Goal: Task Accomplishment & Management: Manage account settings

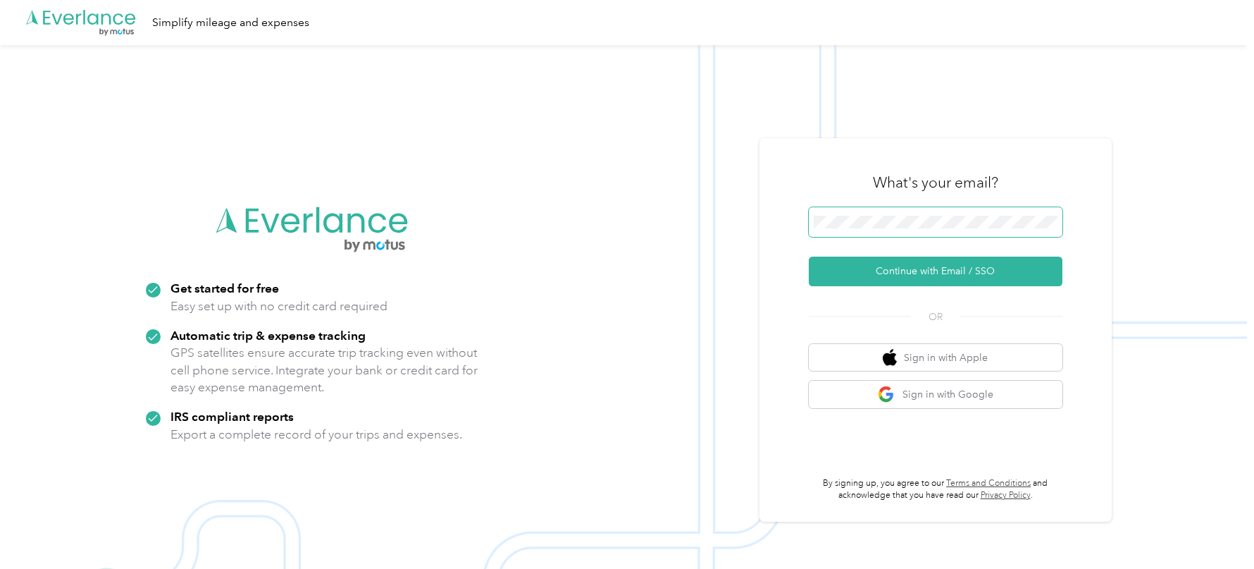
click at [974, 214] on span at bounding box center [936, 222] width 254 height 30
click at [840, 120] on img at bounding box center [623, 329] width 1247 height 569
click at [850, 280] on button "Continue with Email / SSO" at bounding box center [936, 271] width 254 height 30
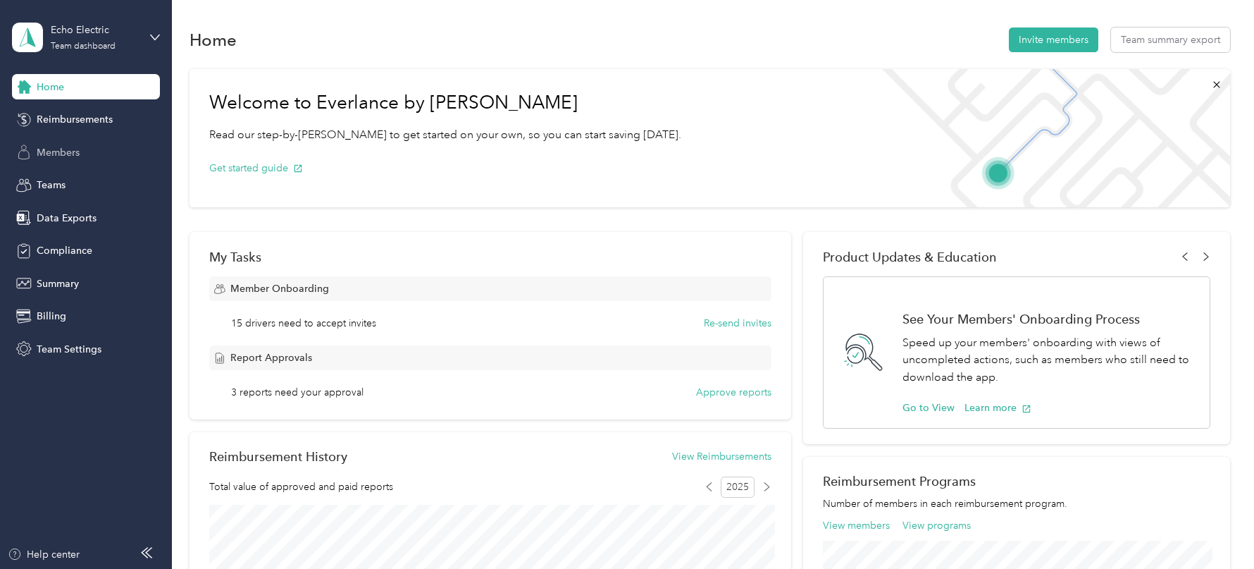
click at [103, 153] on div "Members" at bounding box center [86, 151] width 148 height 25
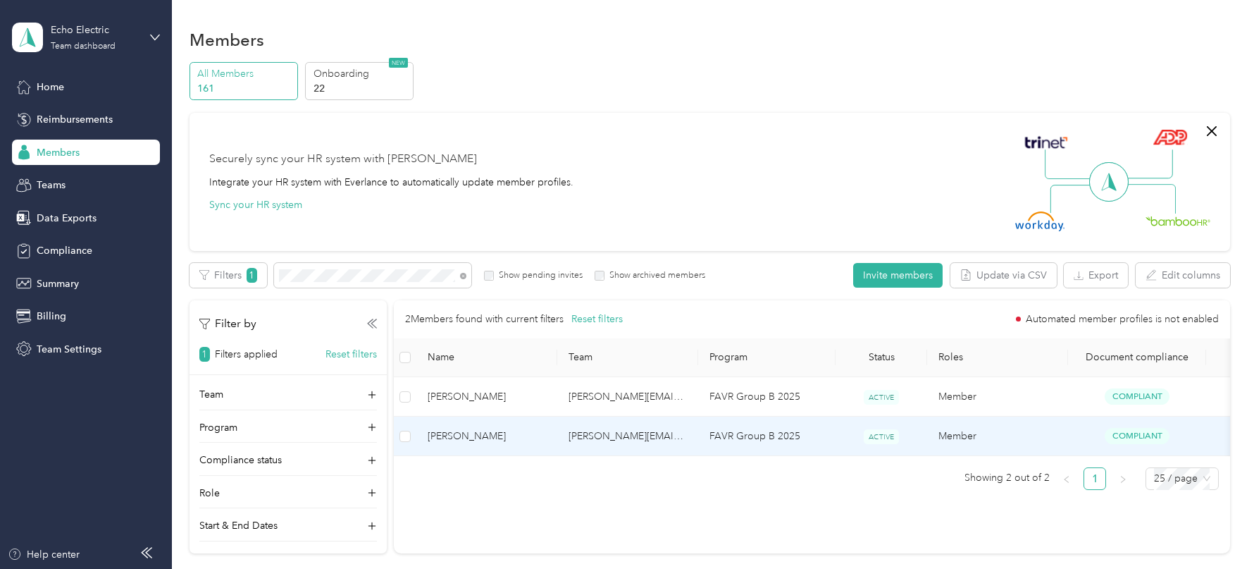
click at [519, 435] on span "[PERSON_NAME]" at bounding box center [487, 435] width 118 height 15
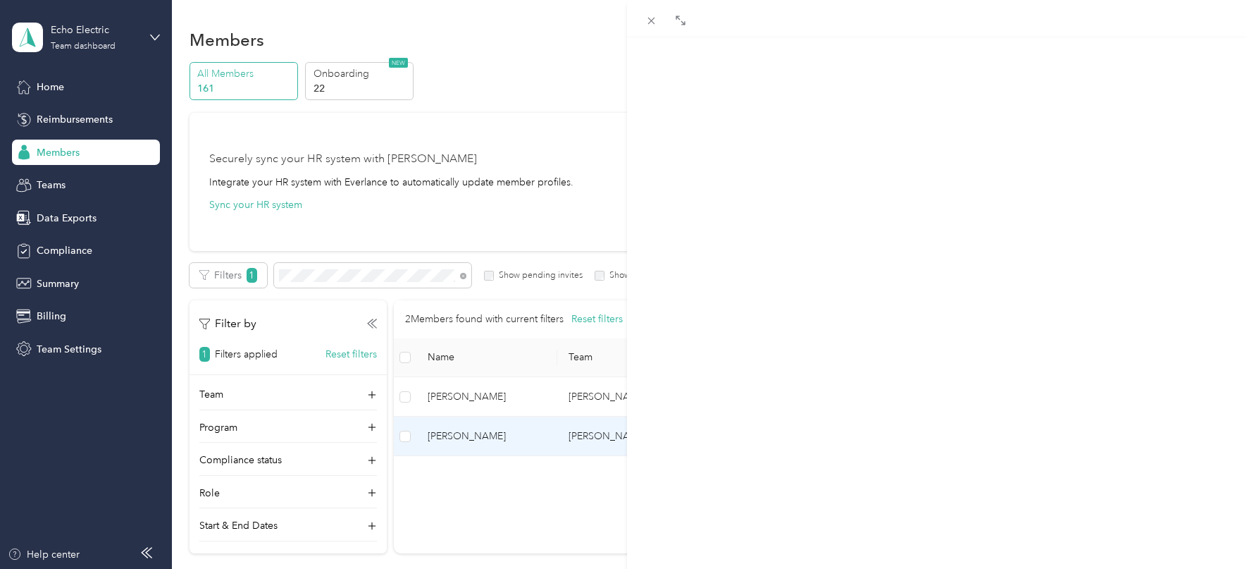
click at [902, 91] on span "Program" at bounding box center [901, 92] width 44 height 13
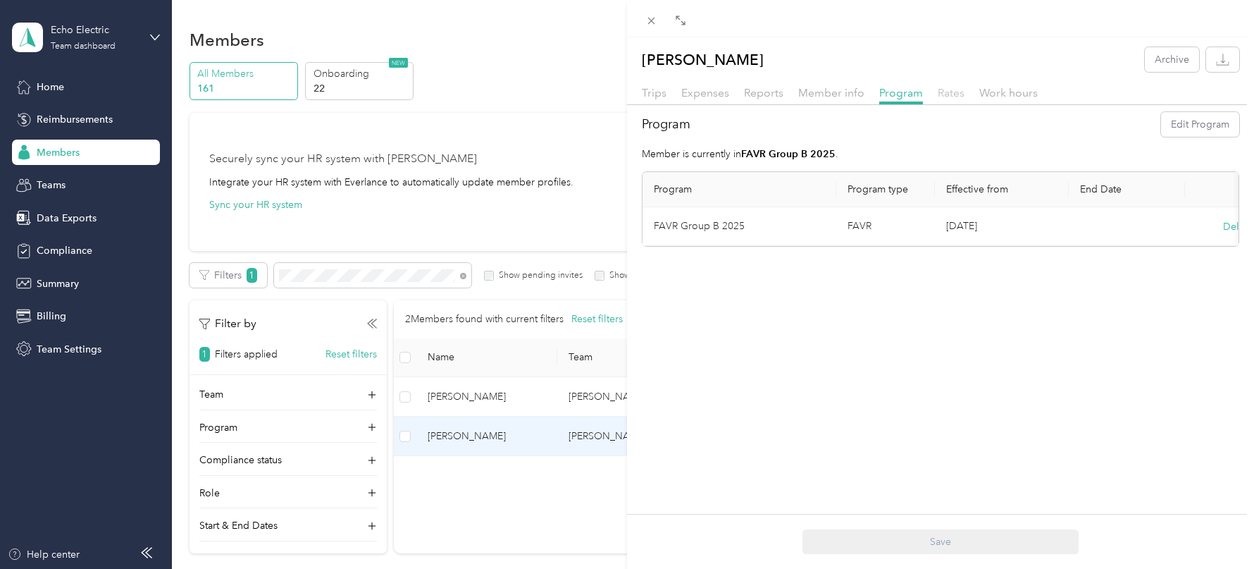
click at [954, 93] on span "Rates" at bounding box center [951, 92] width 27 height 13
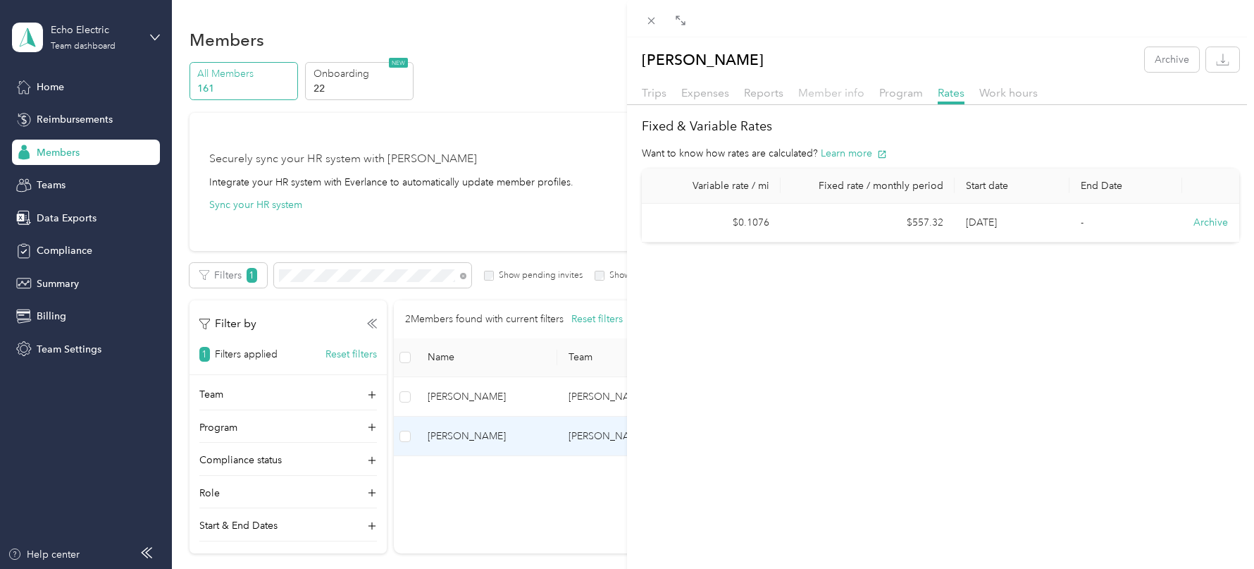
click at [828, 92] on span "Member info" at bounding box center [831, 92] width 66 height 13
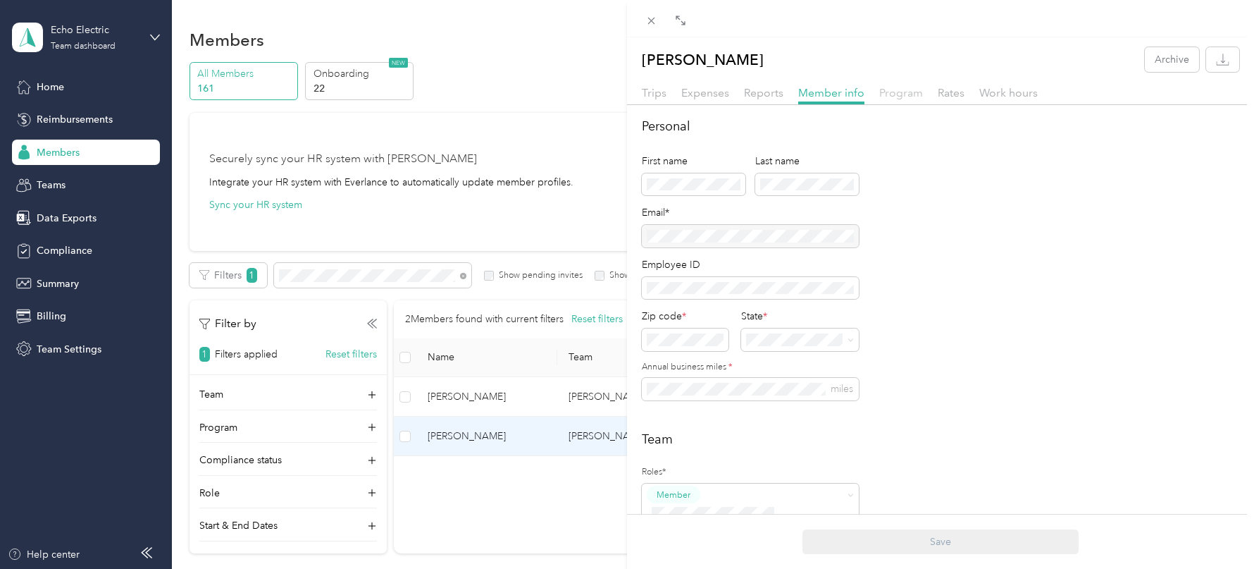
click at [890, 89] on span "Program" at bounding box center [901, 92] width 44 height 13
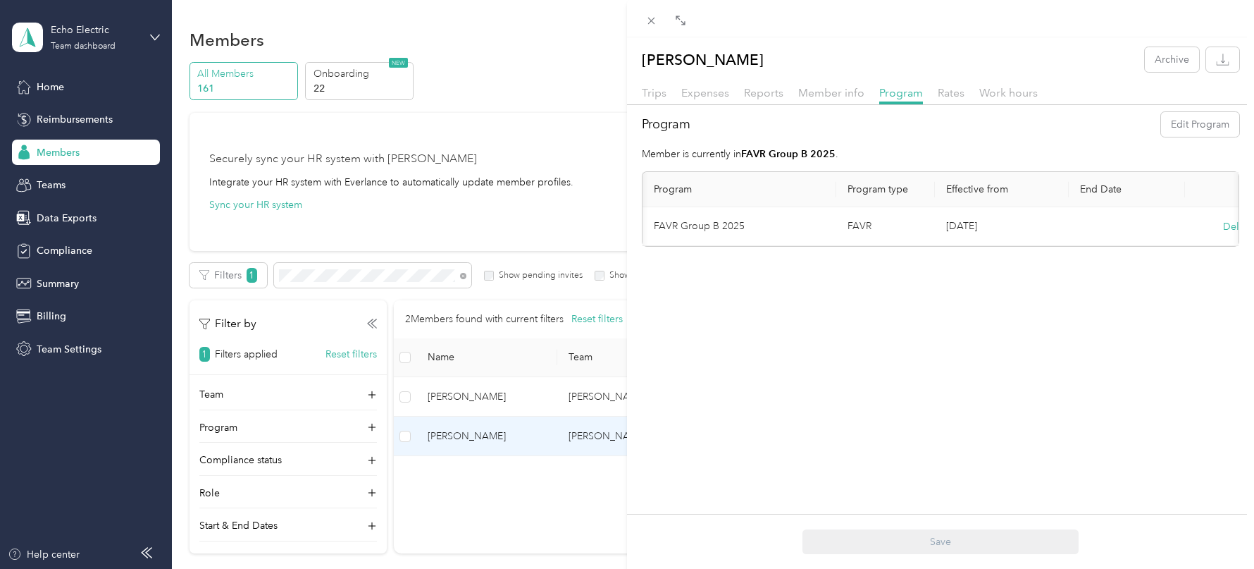
scroll to position [0, 51]
click at [1179, 225] on button "Delete" at bounding box center [1187, 226] width 30 height 15
click at [1116, 232] on button "Yes" at bounding box center [1117, 235] width 27 height 23
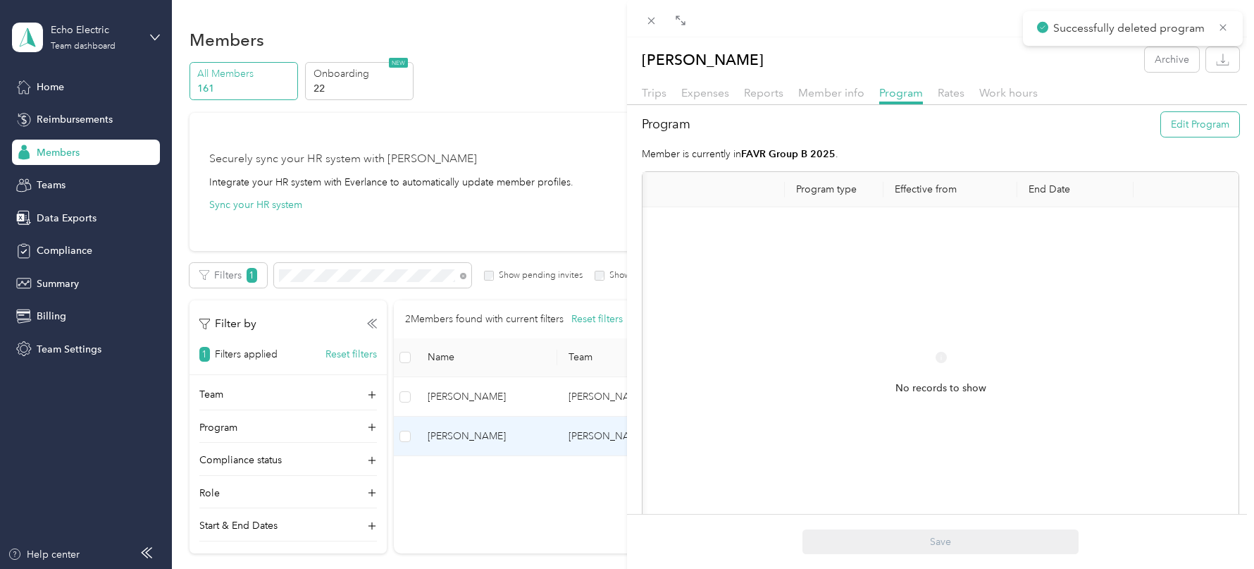
click at [1186, 122] on button "Edit Program" at bounding box center [1200, 124] width 78 height 25
click at [702, 328] on span "FAVR Group B 2025 (FAVR)" at bounding box center [673, 329] width 123 height 12
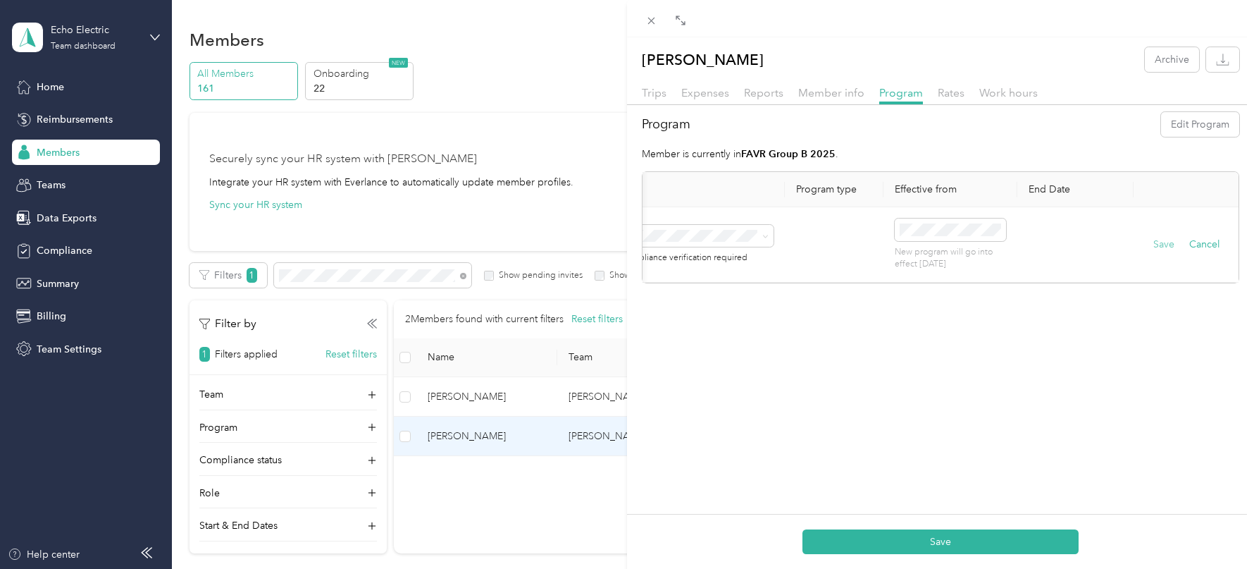
click at [1167, 246] on button "Save" at bounding box center [1163, 244] width 21 height 15
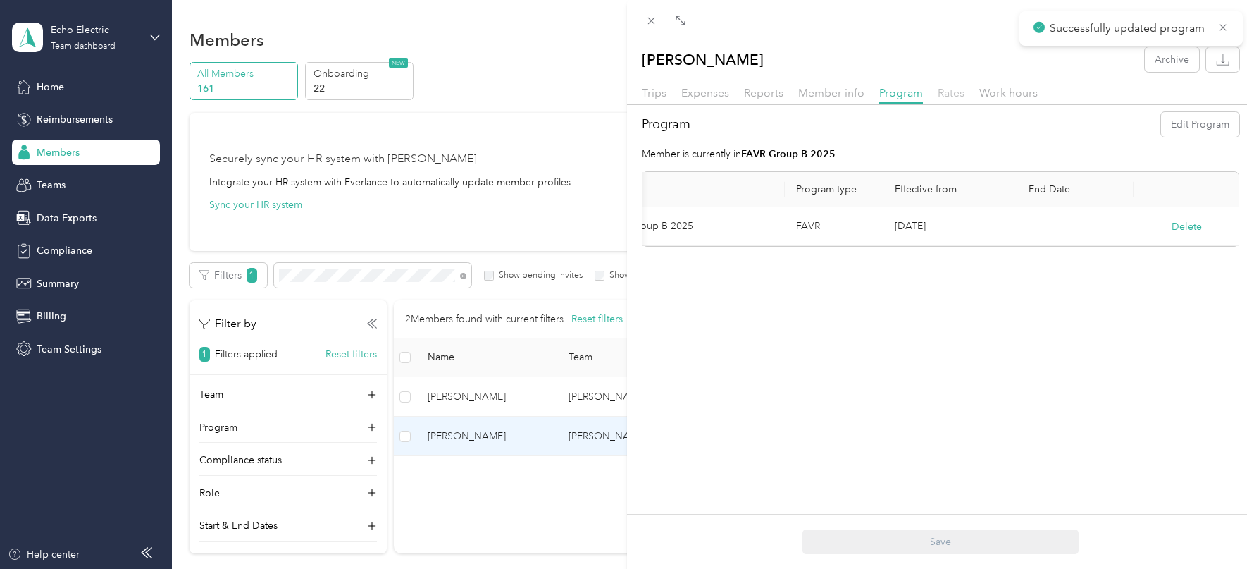
click at [946, 93] on span "Rates" at bounding box center [951, 92] width 27 height 13
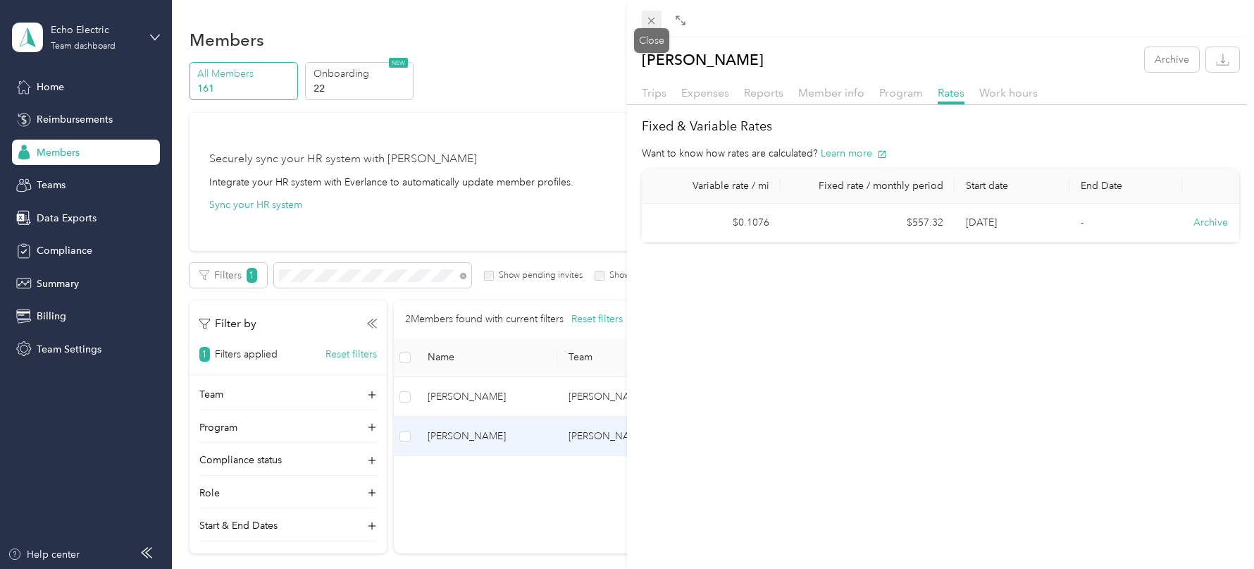
click at [652, 15] on icon at bounding box center [651, 21] width 12 height 12
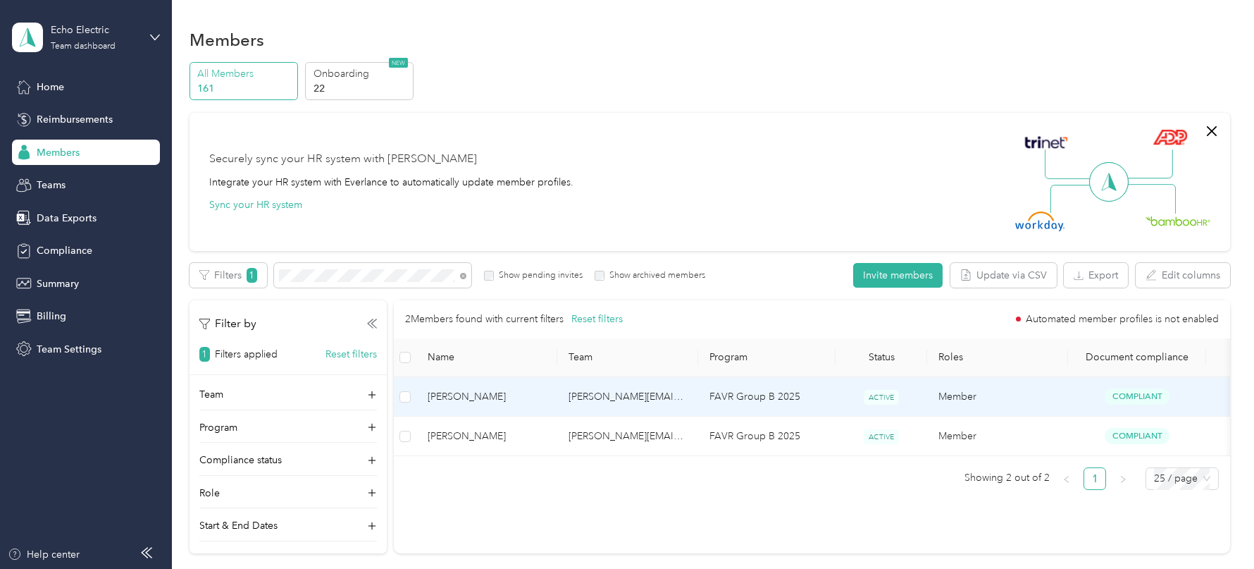
click at [692, 396] on td "[PERSON_NAME][EMAIL_ADDRESS][PERSON_NAME][DOMAIN_NAME]" at bounding box center [627, 396] width 141 height 39
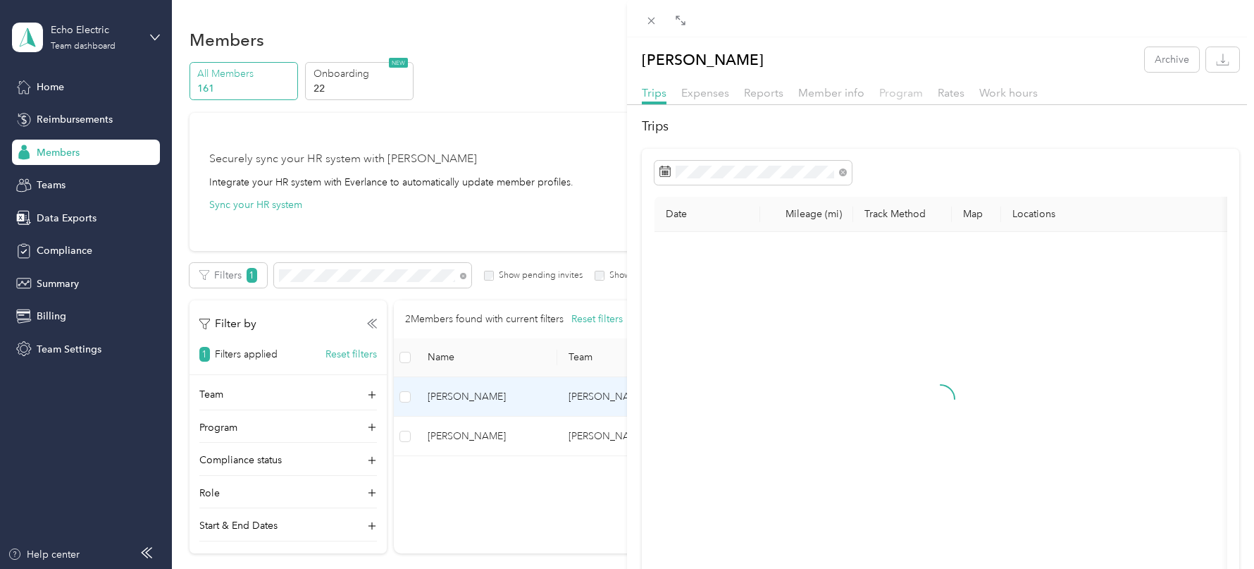
click at [913, 89] on span "Program" at bounding box center [901, 92] width 44 height 13
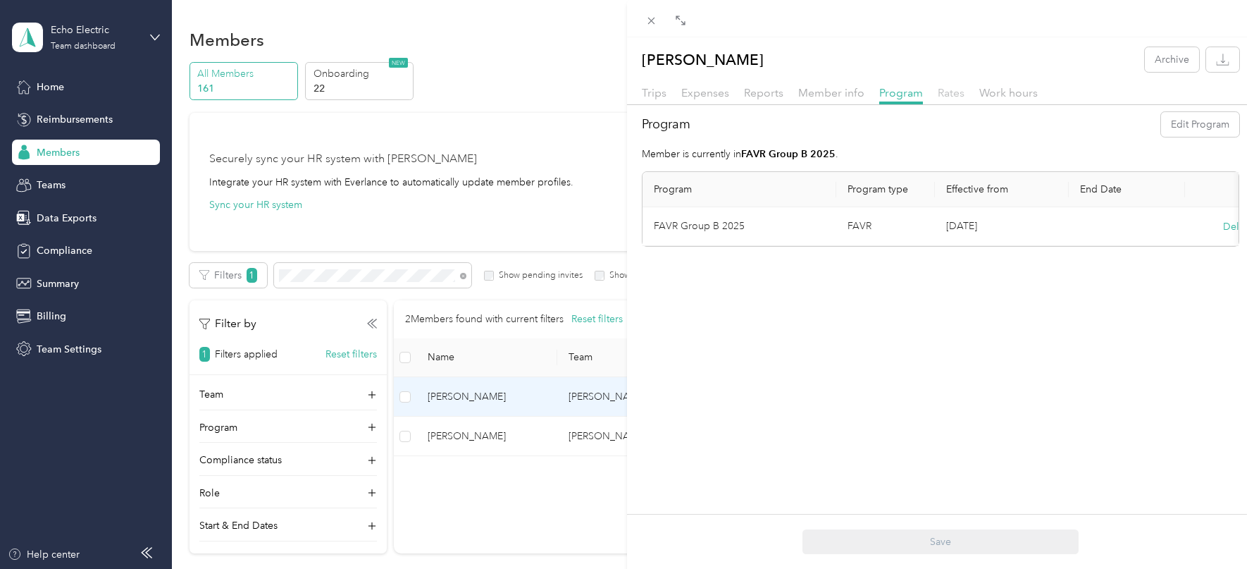
click at [950, 96] on span "Rates" at bounding box center [951, 92] width 27 height 13
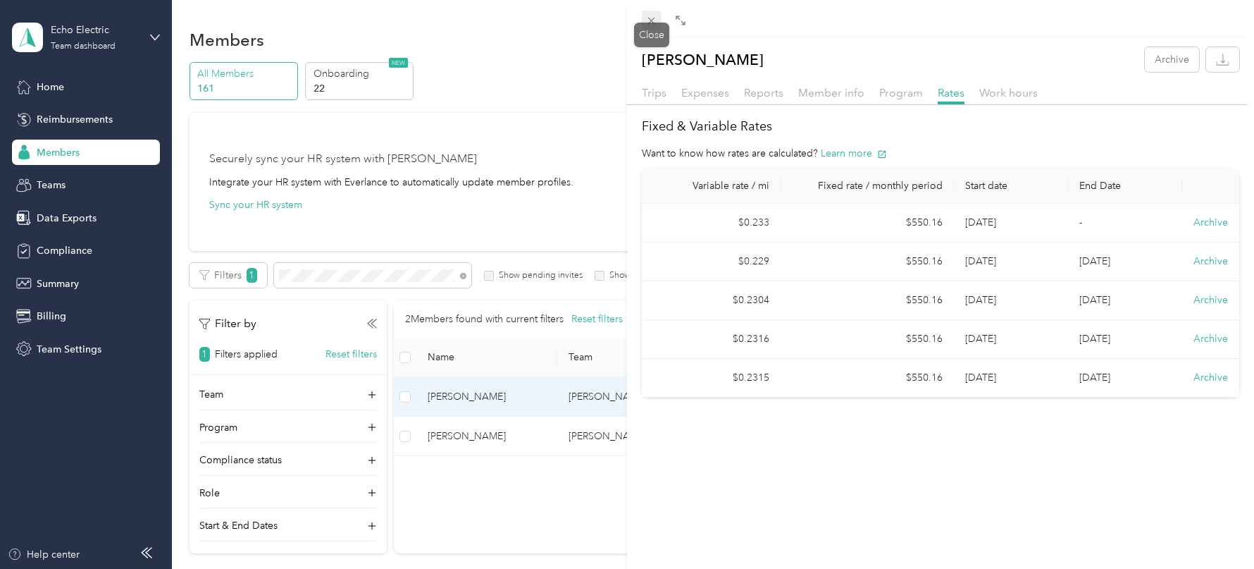
click at [656, 18] on icon at bounding box center [651, 21] width 12 height 12
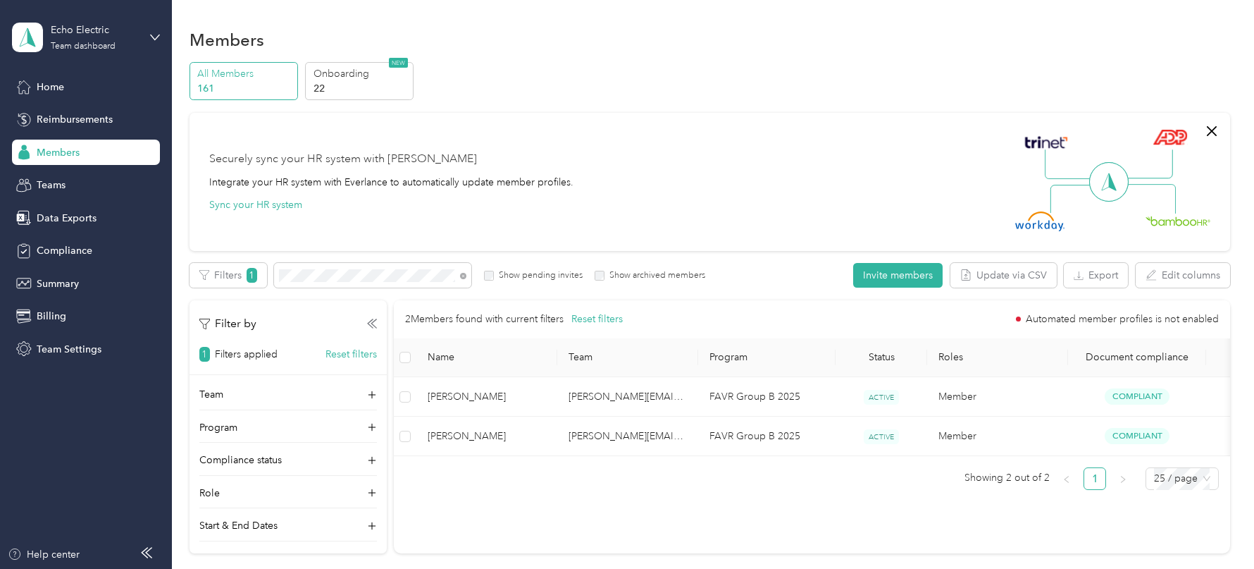
click at [618, 439] on td "[PERSON_NAME][EMAIL_ADDRESS][PERSON_NAME][DOMAIN_NAME]" at bounding box center [627, 435] width 141 height 39
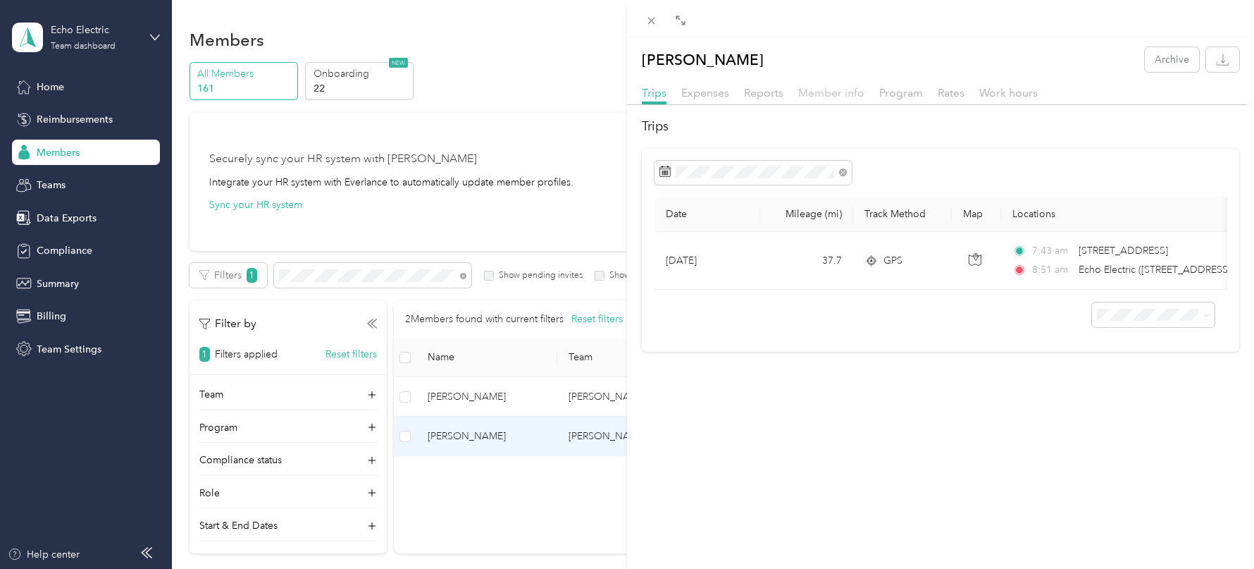
click at [830, 91] on span "Member info" at bounding box center [831, 92] width 66 height 13
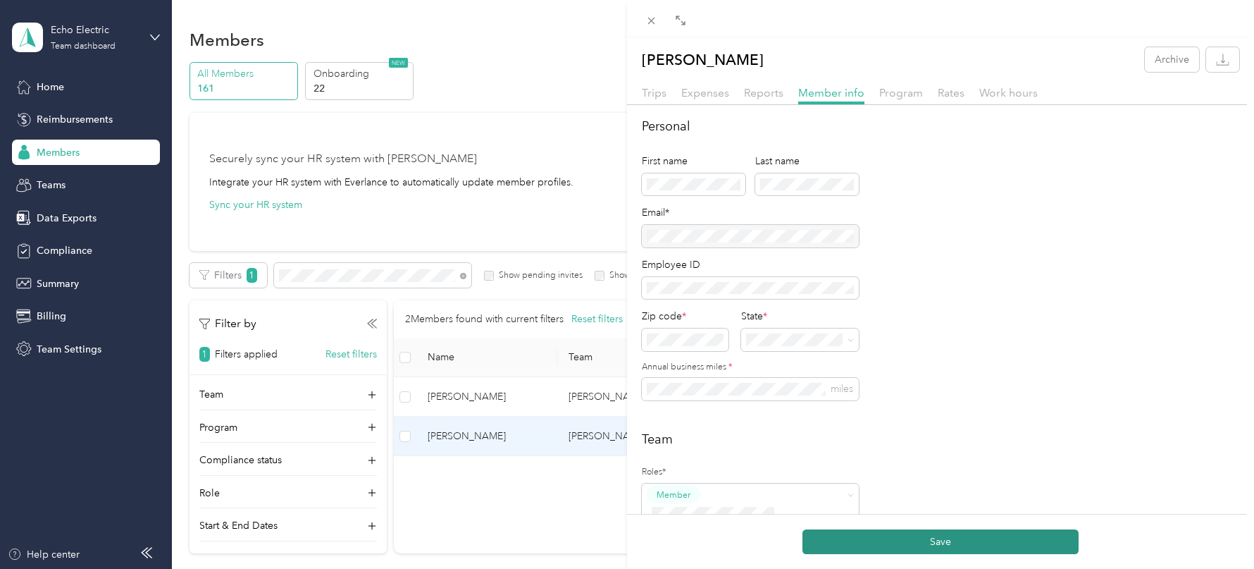
click at [846, 538] on button "Save" at bounding box center [940, 541] width 276 height 25
click at [843, 542] on button "Save" at bounding box center [940, 541] width 276 height 25
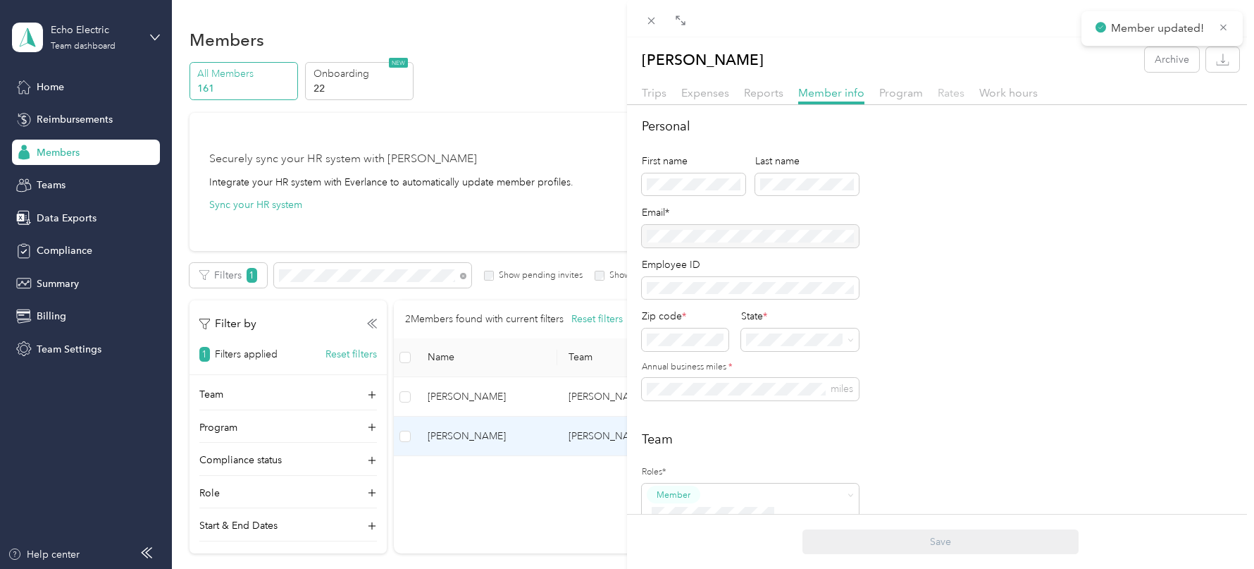
click at [948, 93] on span "Rates" at bounding box center [951, 92] width 27 height 13
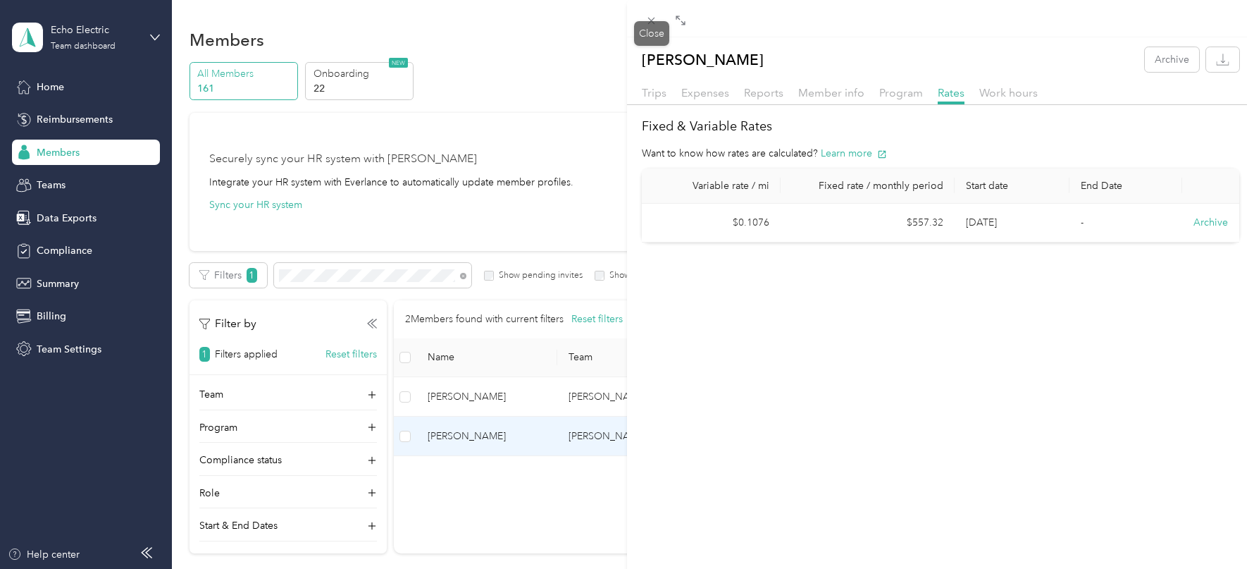
click at [895, 85] on div "Program" at bounding box center [901, 94] width 44 height 18
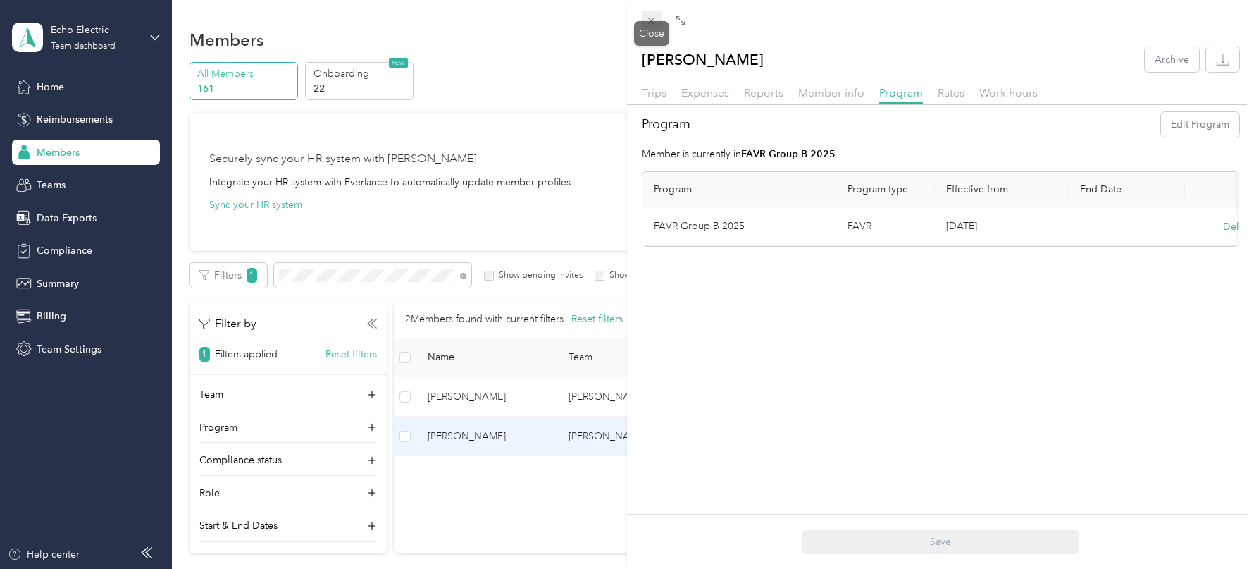
click at [651, 16] on icon at bounding box center [651, 21] width 12 height 12
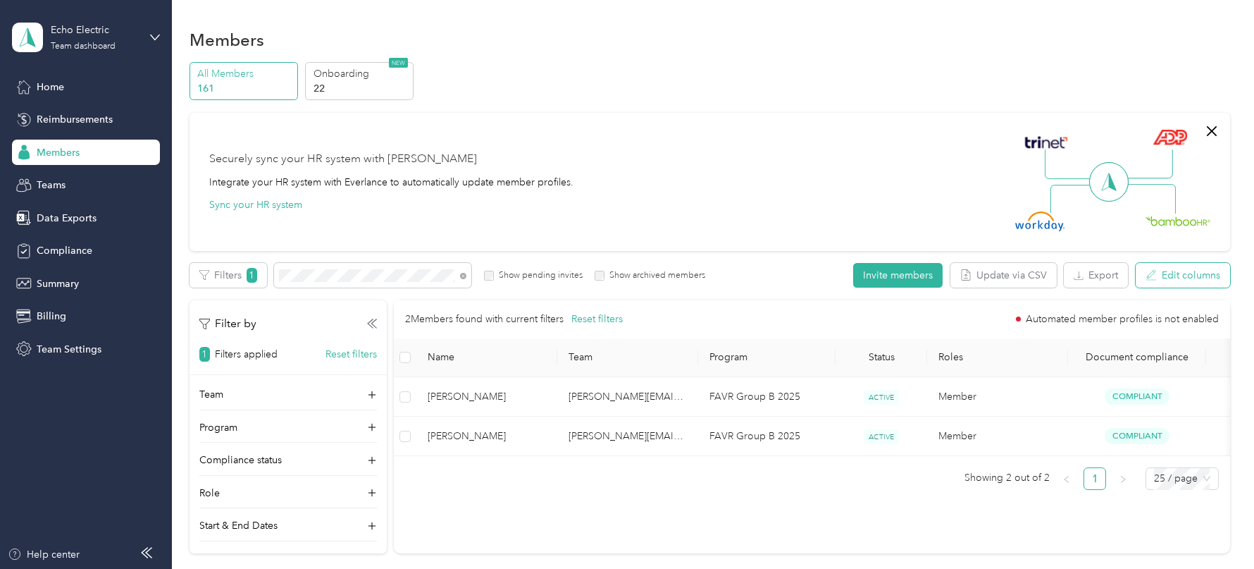
click at [1177, 272] on button "Edit columns" at bounding box center [1183, 275] width 94 height 25
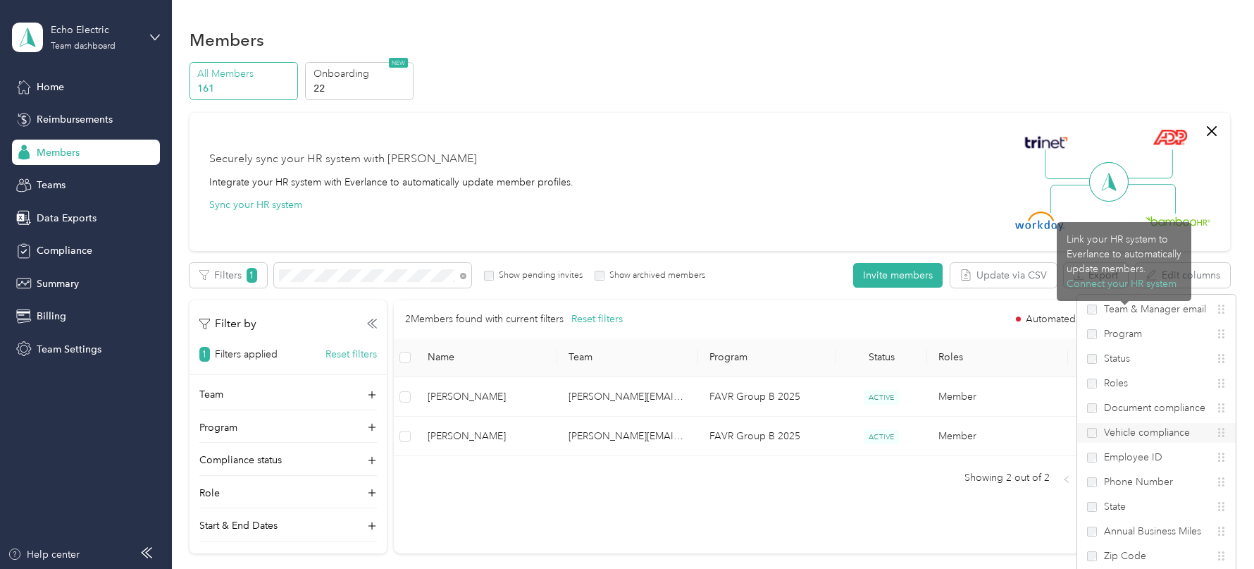
scroll to position [65, 0]
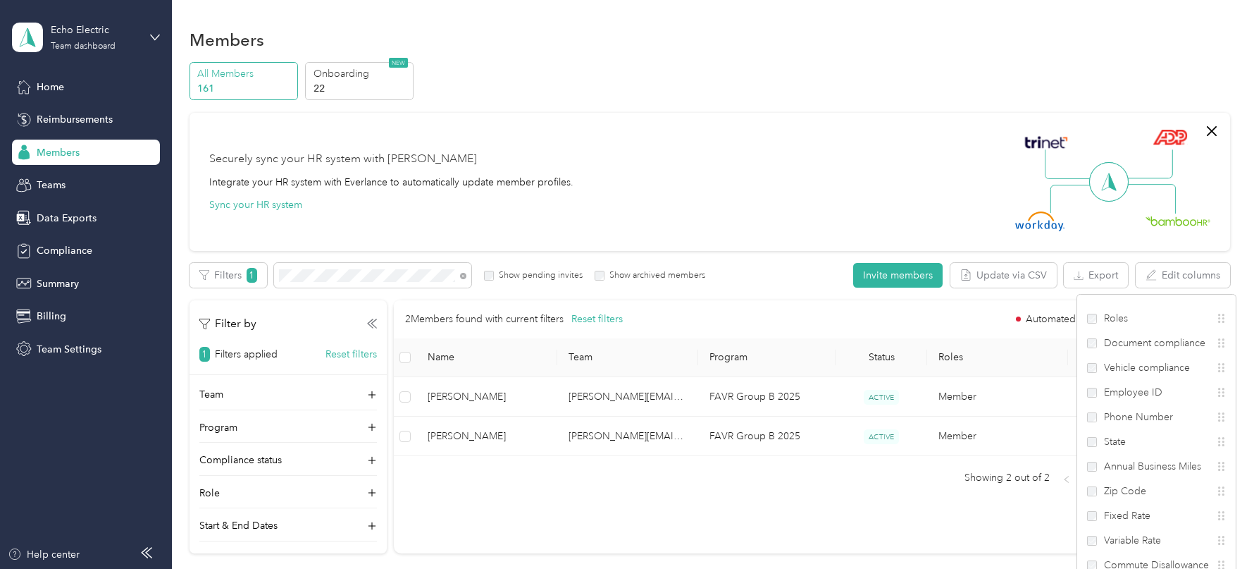
click at [905, 192] on div "Securely sync your HR system with Everlance Integrate your HR system with Everl…" at bounding box center [703, 181] width 988 height 99
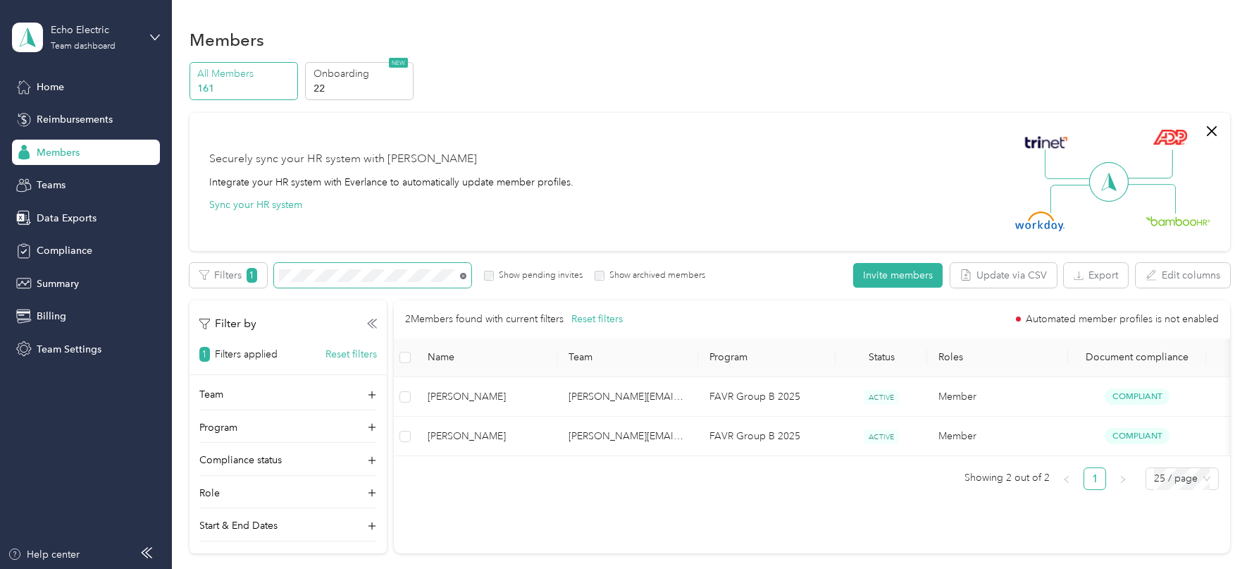
click at [462, 274] on icon at bounding box center [463, 276] width 6 height 6
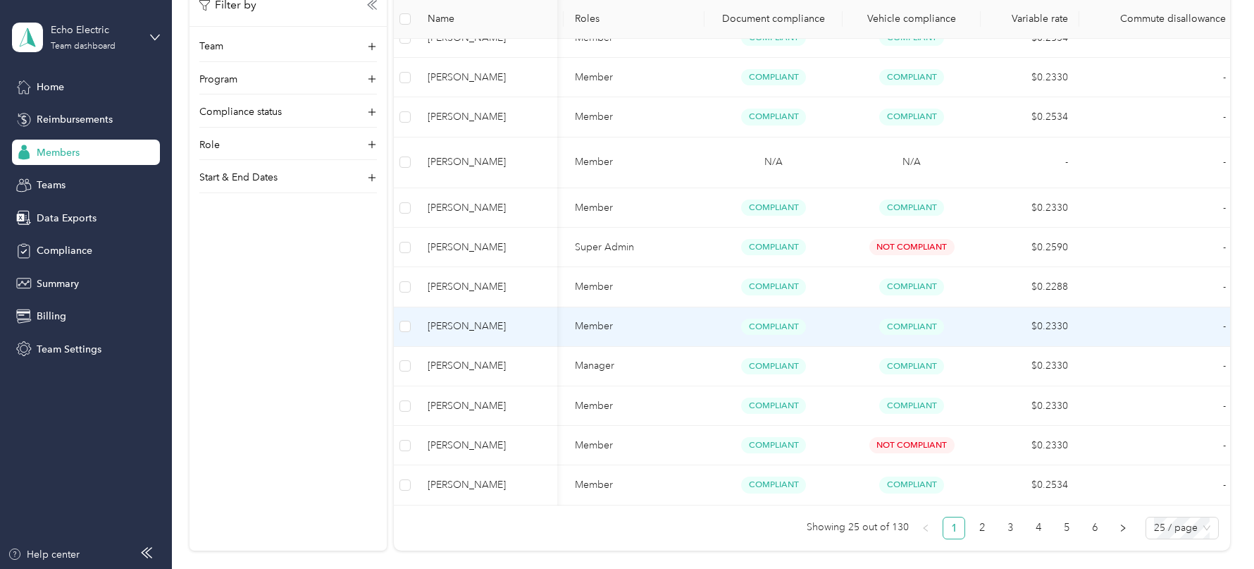
scroll to position [1002, 0]
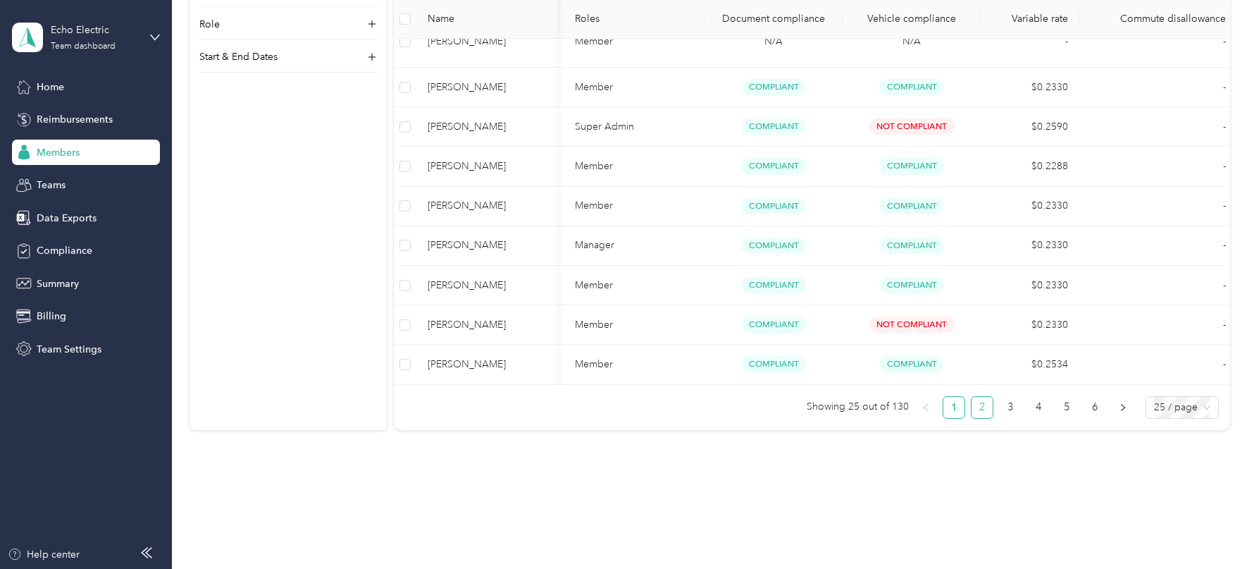
click at [990, 397] on link "2" at bounding box center [982, 407] width 21 height 21
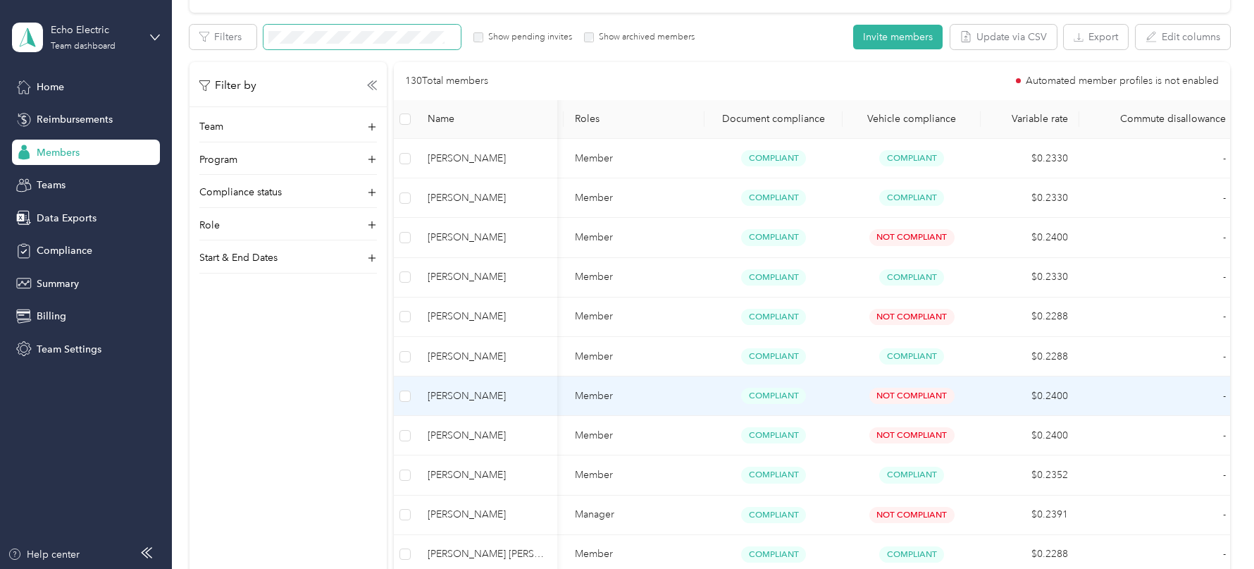
scroll to position [993, 0]
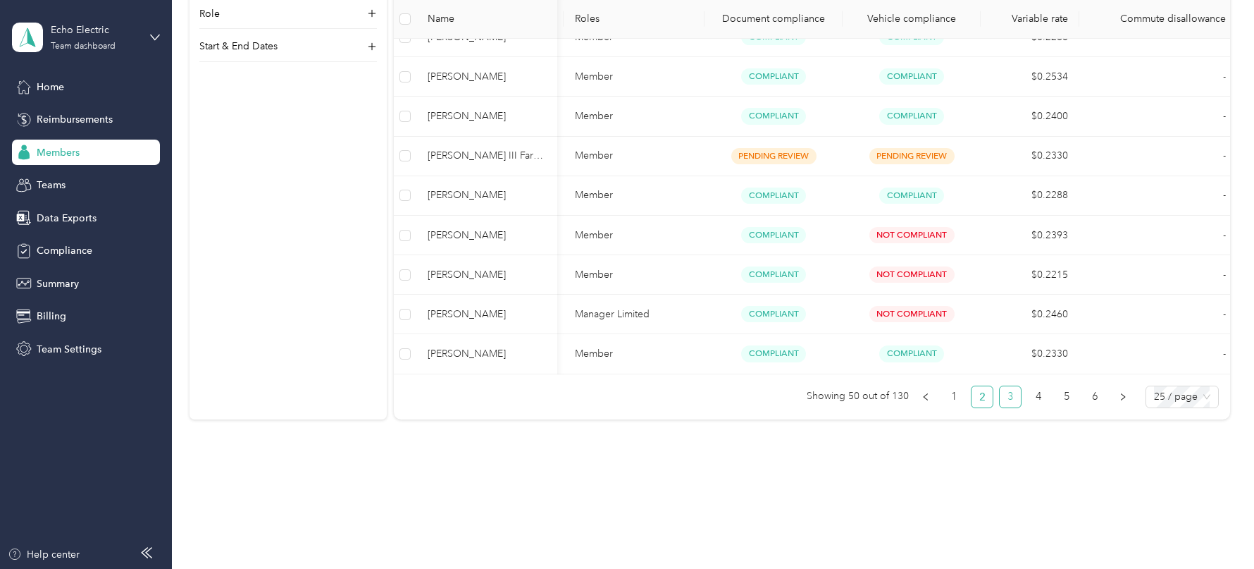
click at [1021, 386] on link "3" at bounding box center [1010, 396] width 21 height 21
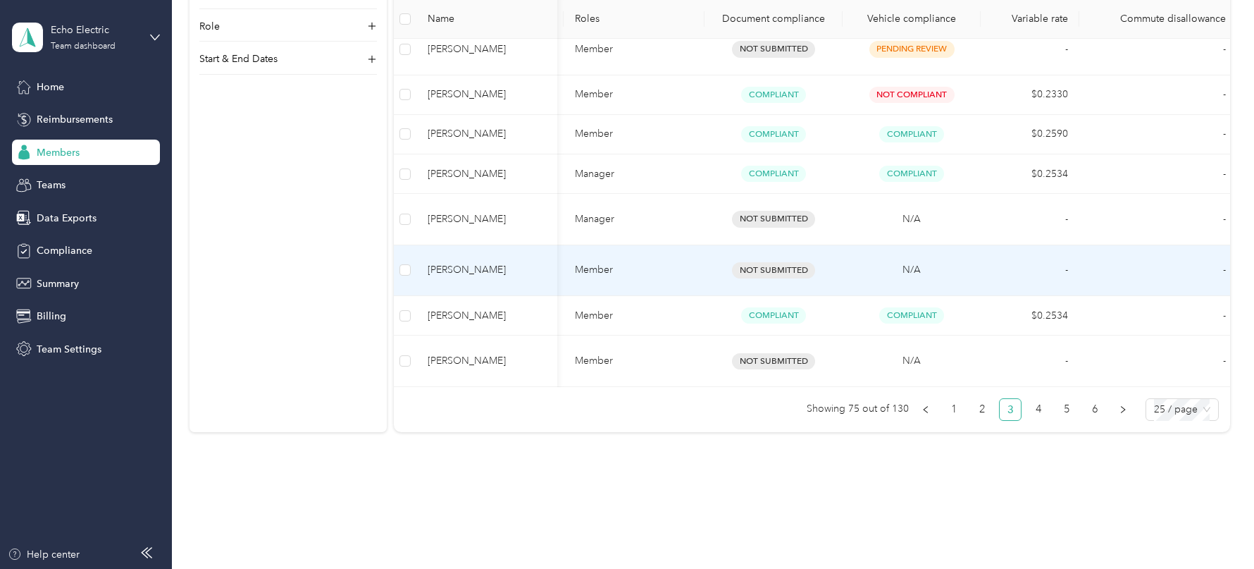
scroll to position [1038, 0]
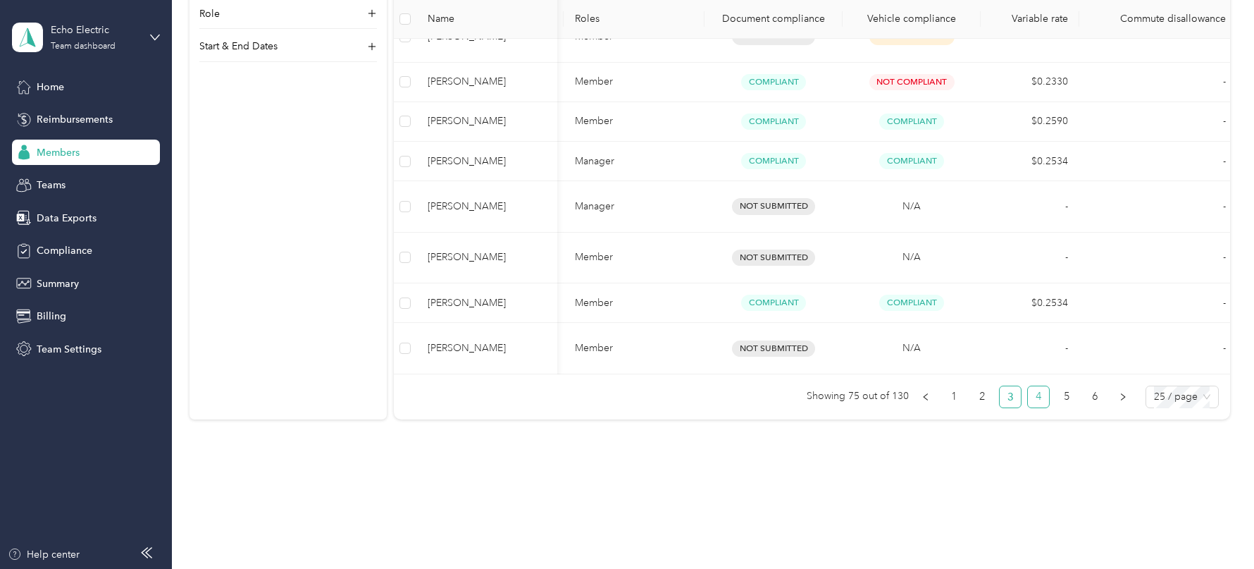
click at [1047, 386] on link "4" at bounding box center [1038, 396] width 21 height 21
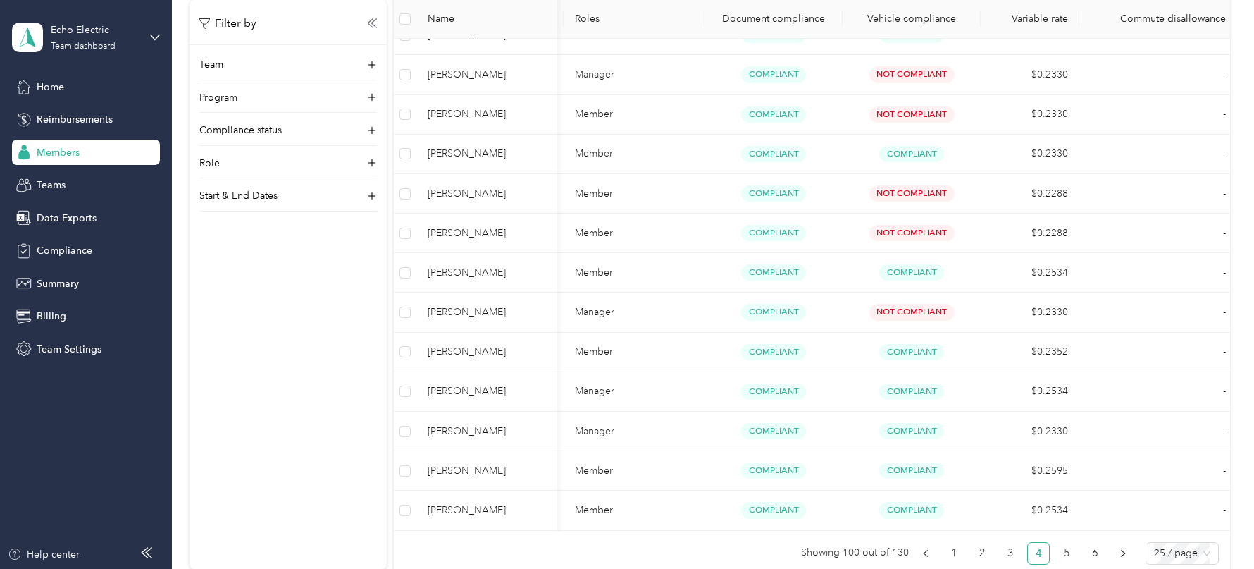
scroll to position [1027, 0]
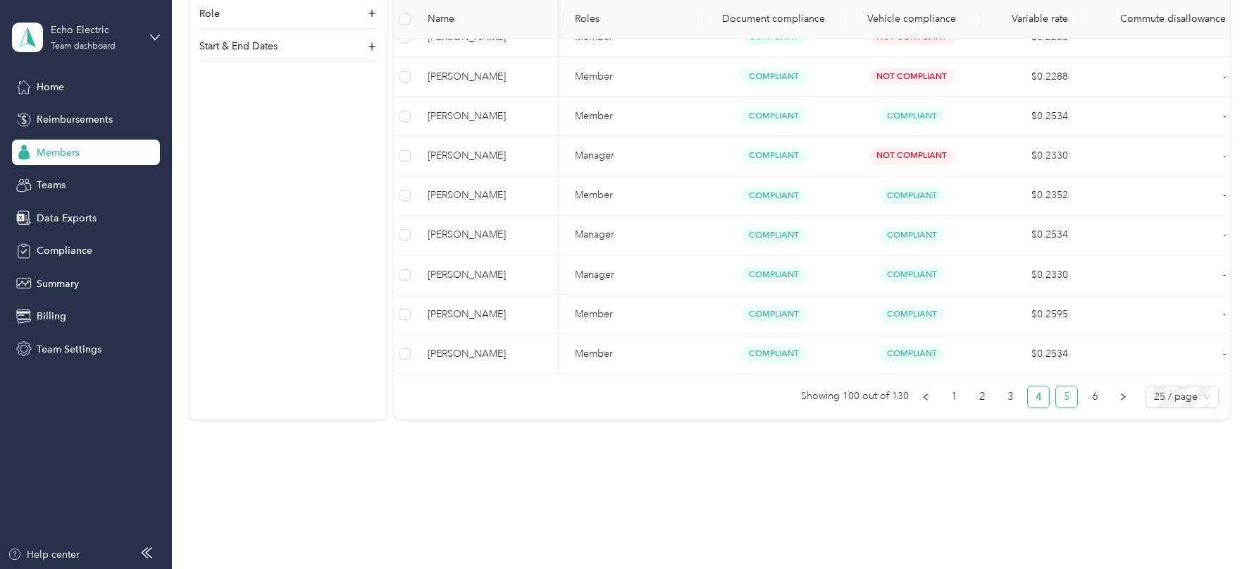
click at [1077, 388] on link "5" at bounding box center [1066, 396] width 21 height 21
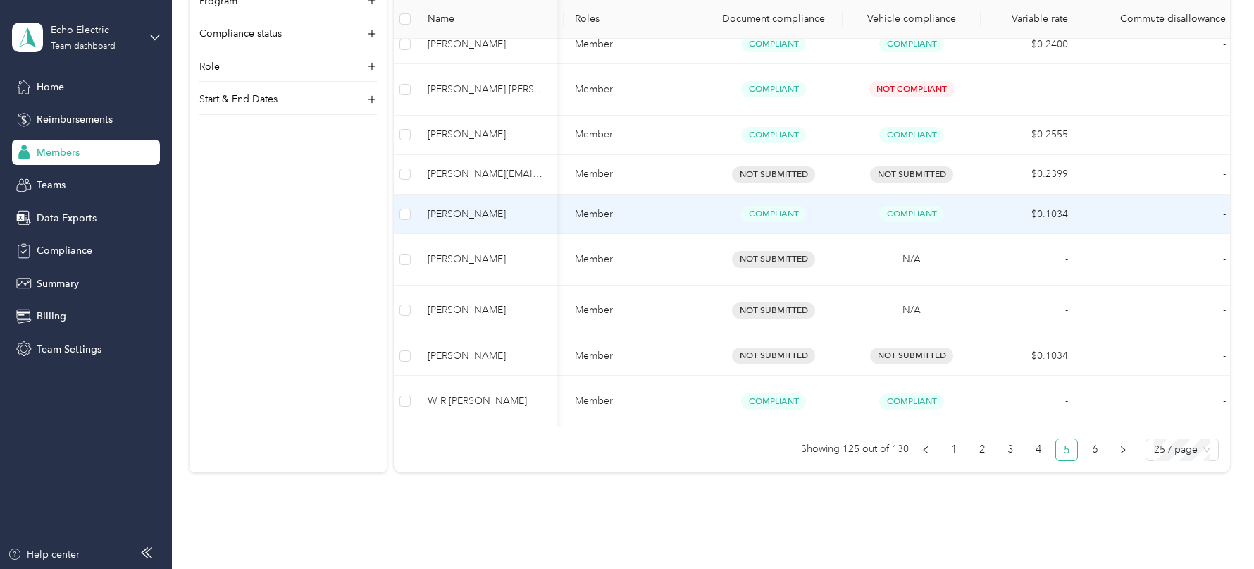
scroll to position [1014, 0]
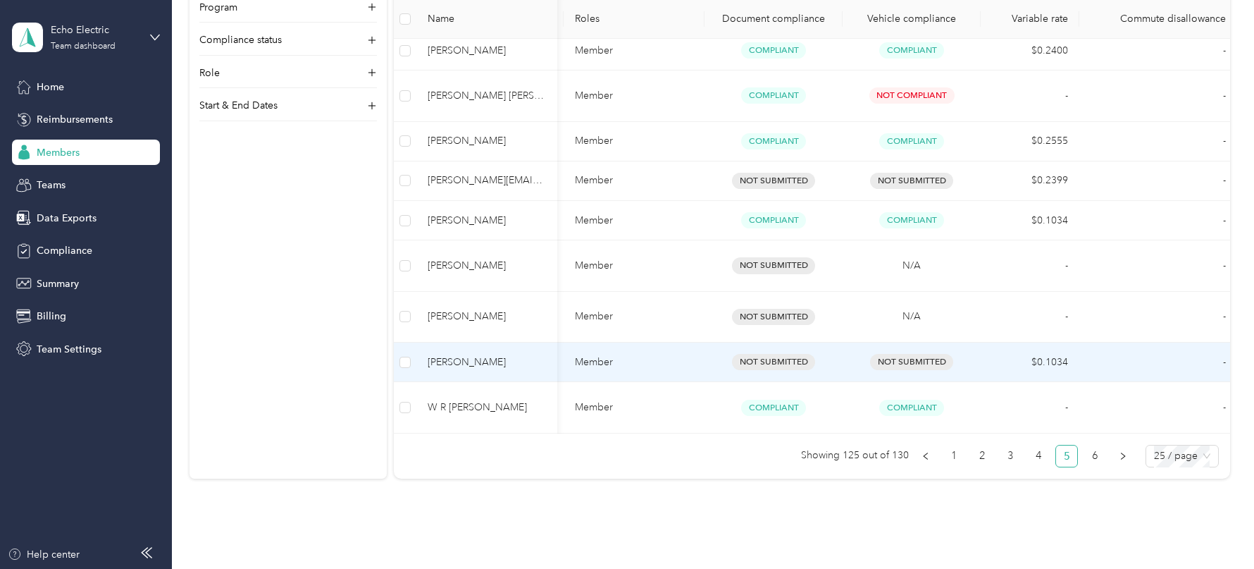
click at [987, 356] on td "$0.1034" at bounding box center [1030, 361] width 99 height 39
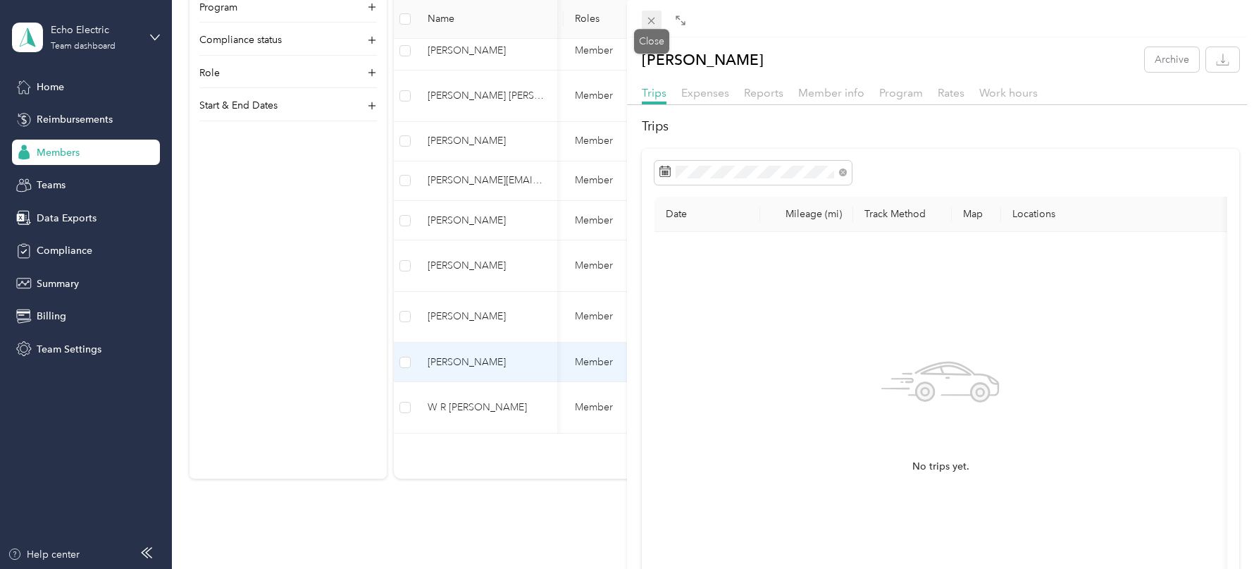
click at [654, 23] on icon at bounding box center [651, 21] width 7 height 7
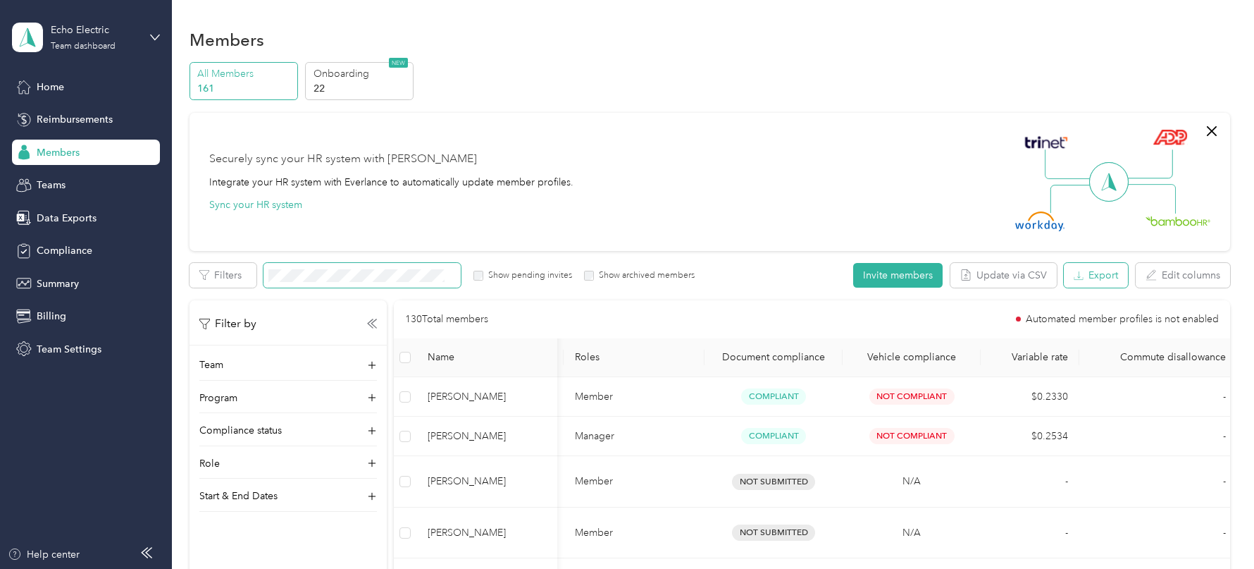
click at [1113, 271] on button "Export" at bounding box center [1096, 275] width 64 height 25
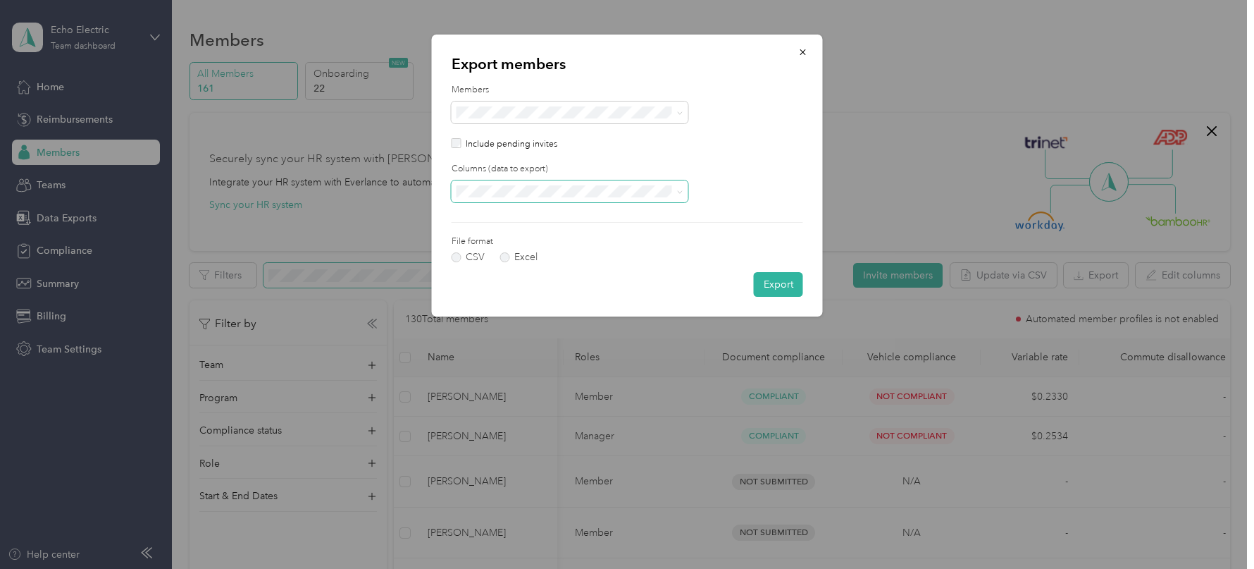
click at [532, 184] on span at bounding box center [570, 191] width 237 height 23
click at [786, 48] on div "Export members Members Include pending invites Columns (data to export) File fo…" at bounding box center [627, 176] width 391 height 282
click at [800, 58] on button "button" at bounding box center [803, 51] width 30 height 25
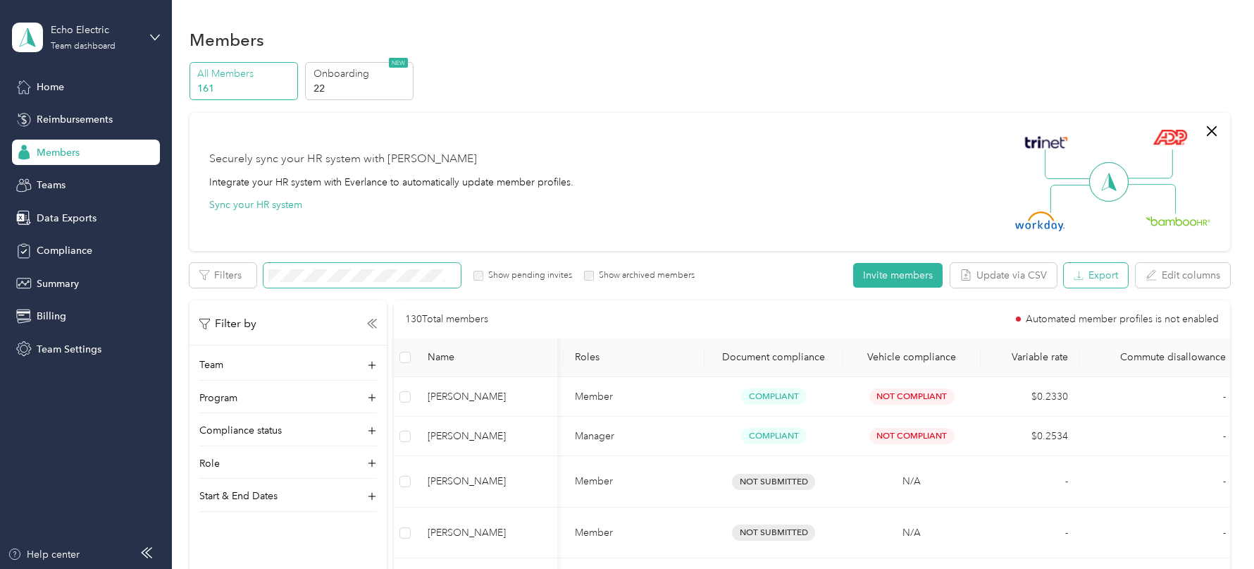
click at [1112, 282] on button "Export" at bounding box center [1096, 275] width 64 height 25
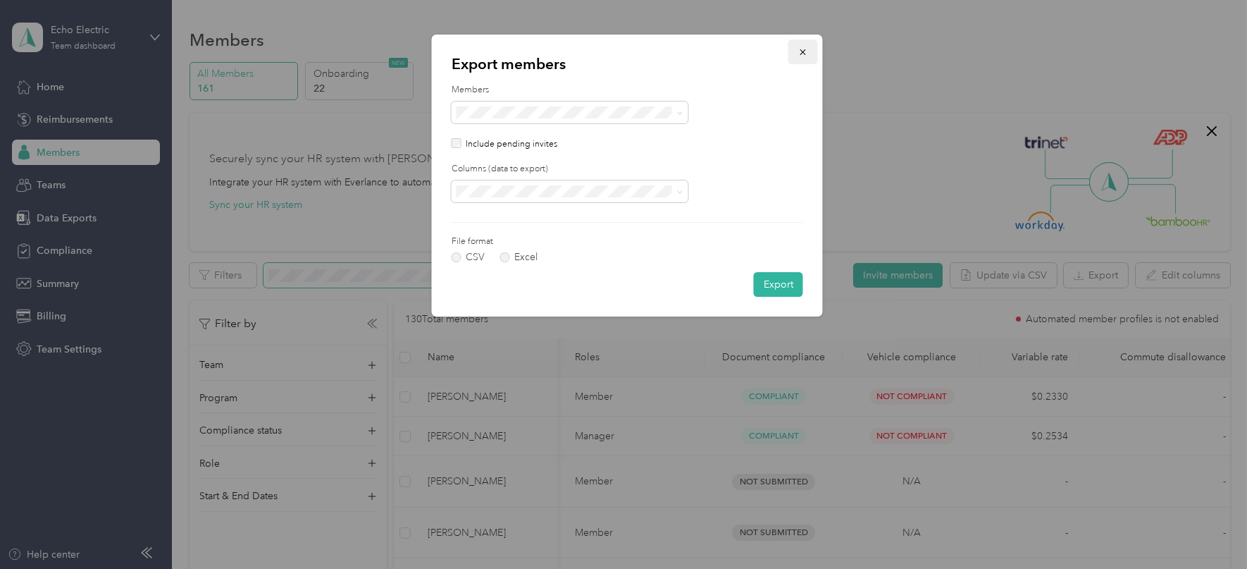
click at [800, 57] on button "button" at bounding box center [803, 51] width 30 height 25
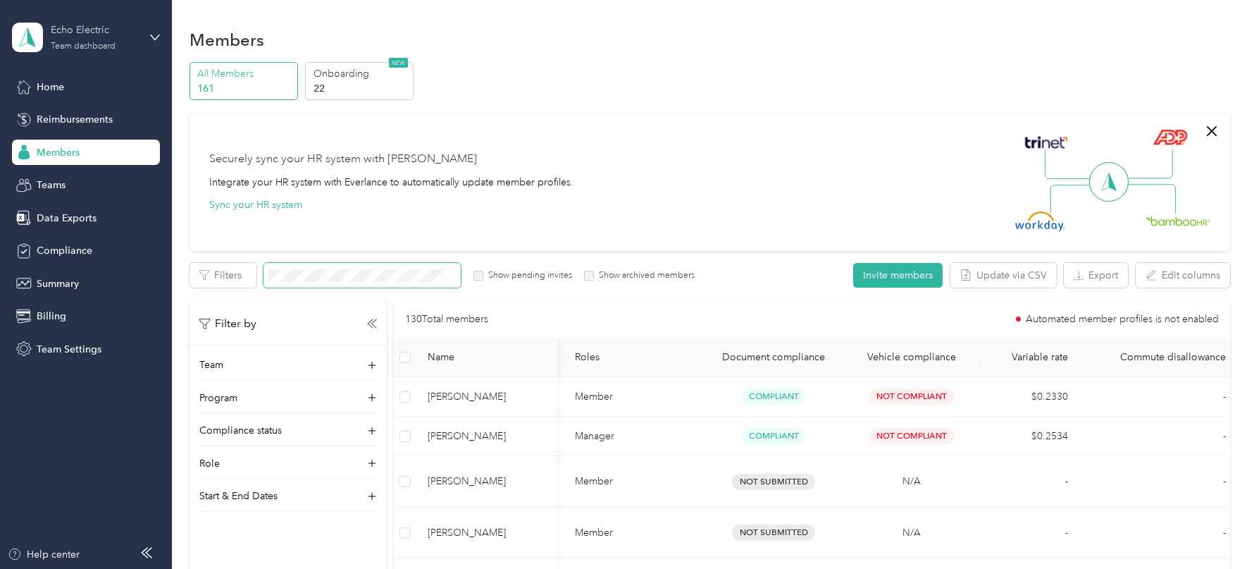
click at [126, 29] on div "Echo Electric" at bounding box center [95, 30] width 88 height 15
click at [98, 177] on div "Log out" at bounding box center [160, 180] width 277 height 25
